Goal: Transaction & Acquisition: Purchase product/service

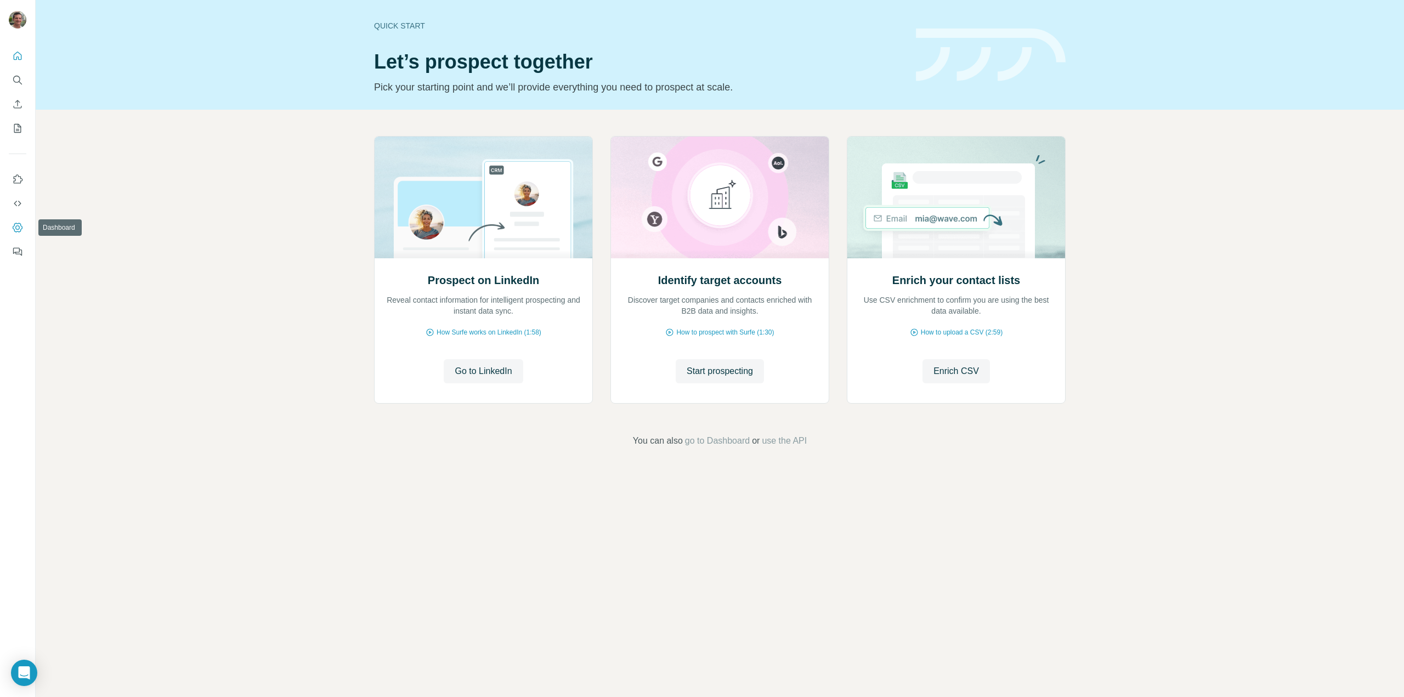
click at [15, 233] on button "Dashboard" at bounding box center [18, 228] width 18 height 20
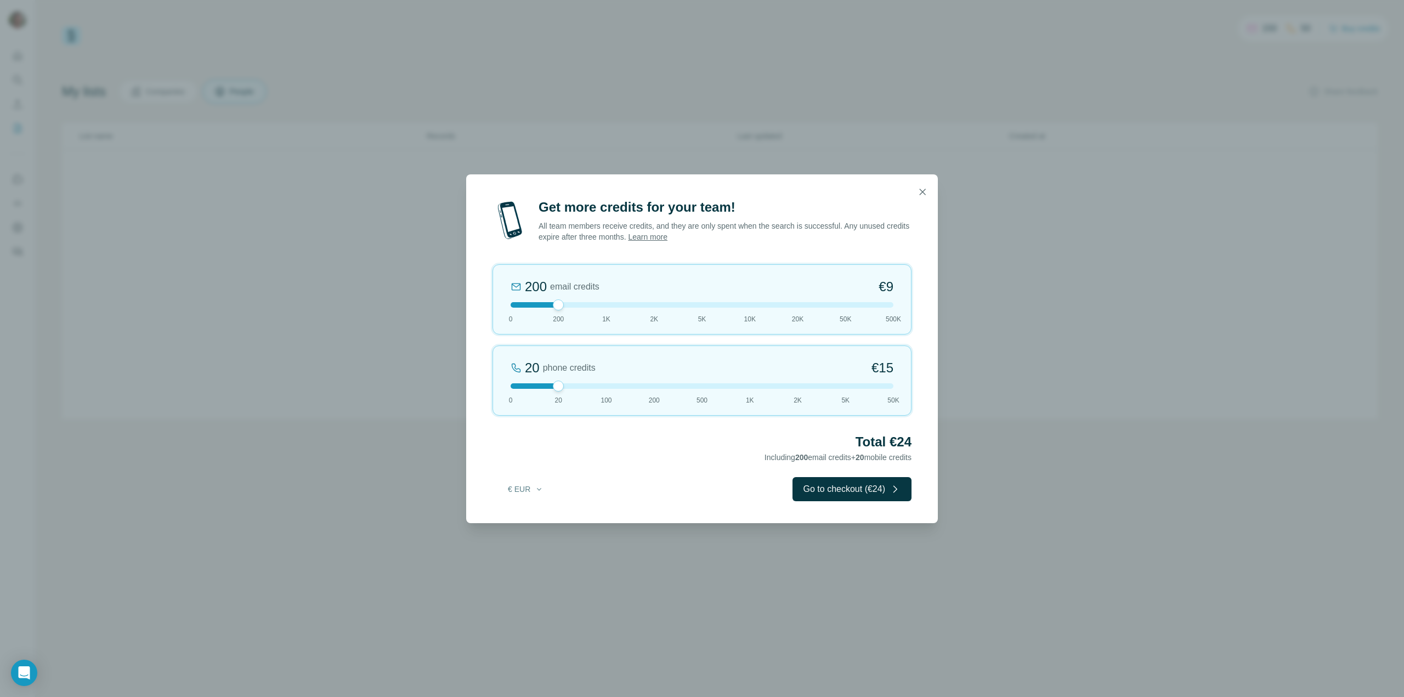
click at [562, 386] on div at bounding box center [558, 386] width 11 height 11
click at [563, 308] on div "200 email credits €9 0 200 1K 2K 5K 10K 20K 50K 500K" at bounding box center [702, 299] width 419 height 70
click at [924, 191] on icon "button" at bounding box center [922, 192] width 11 height 11
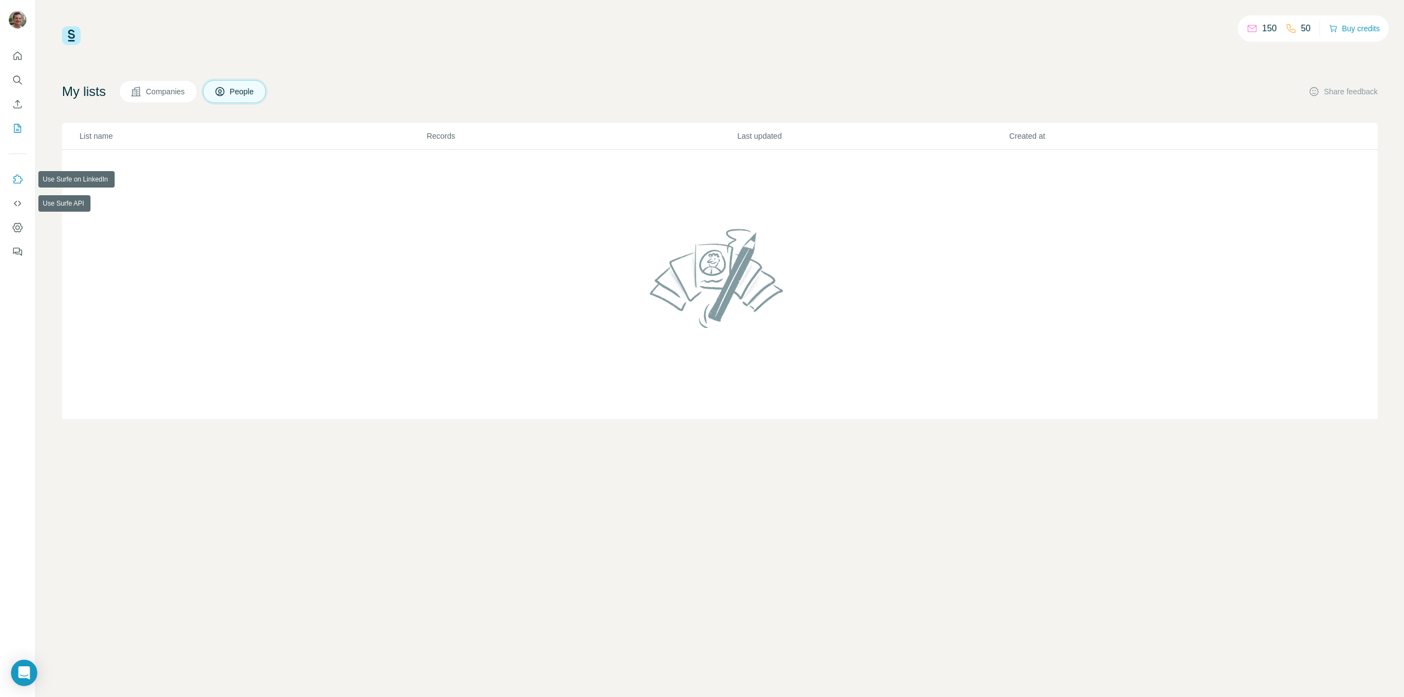
click at [11, 179] on button "Use Surfe on LinkedIn" at bounding box center [18, 180] width 18 height 20
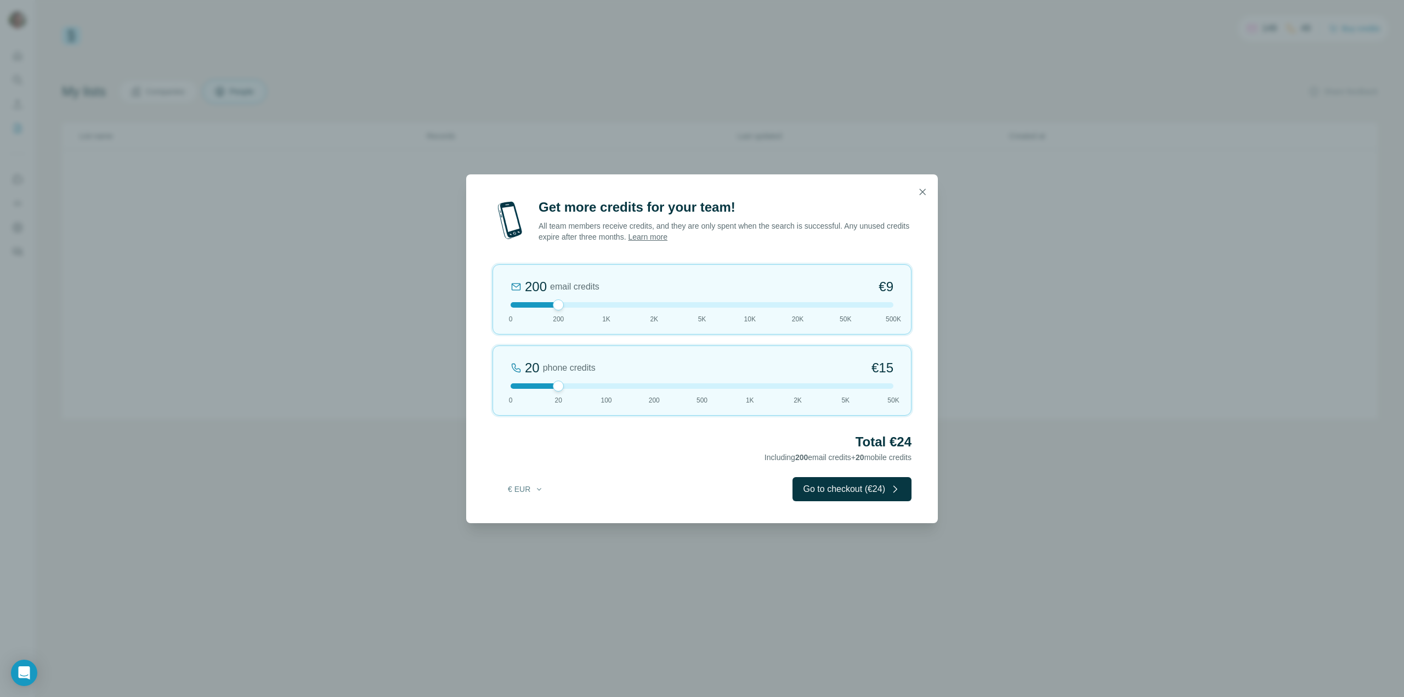
drag, startPoint x: 560, startPoint y: 389, endPoint x: 550, endPoint y: 387, distance: 9.6
click at [550, 387] on div at bounding box center [702, 385] width 383 height 5
click at [885, 489] on button "Go to checkout (€24)" at bounding box center [852, 489] width 119 height 24
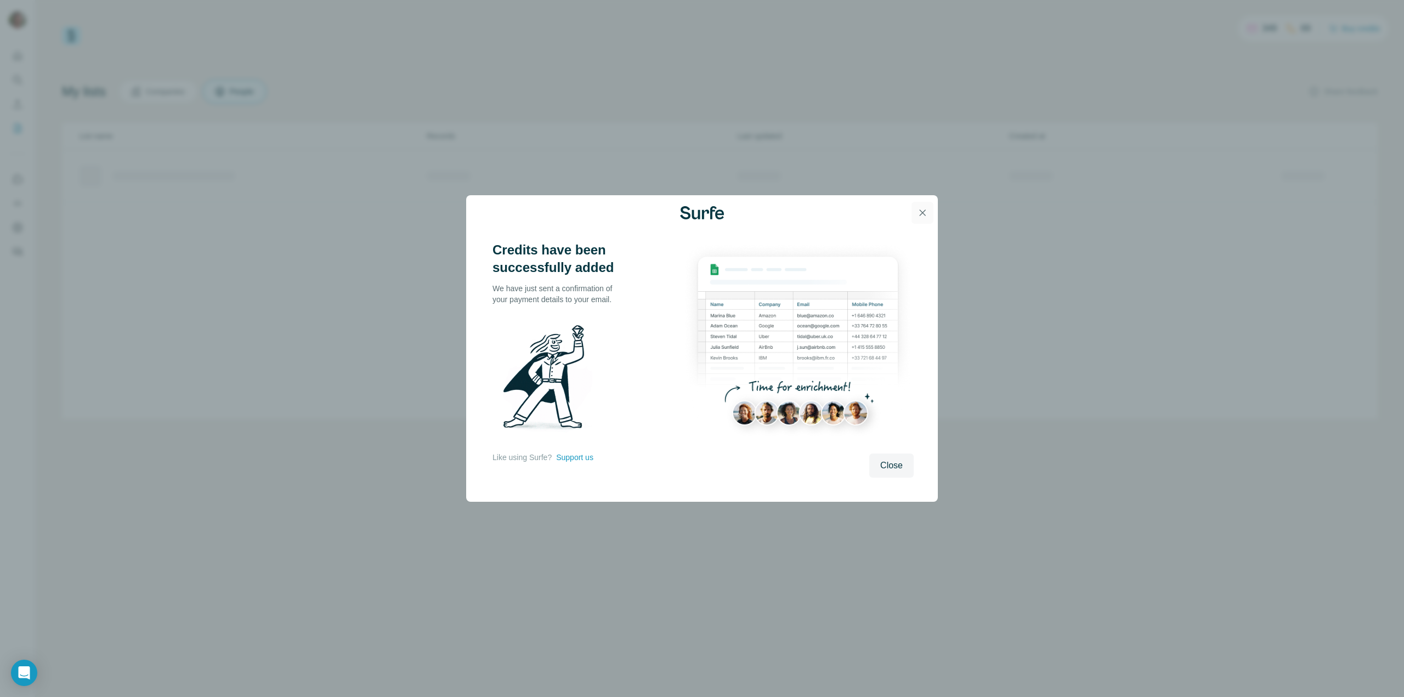
click at [919, 214] on icon "button" at bounding box center [922, 212] width 11 height 11
